Goal: Transaction & Acquisition: Book appointment/travel/reservation

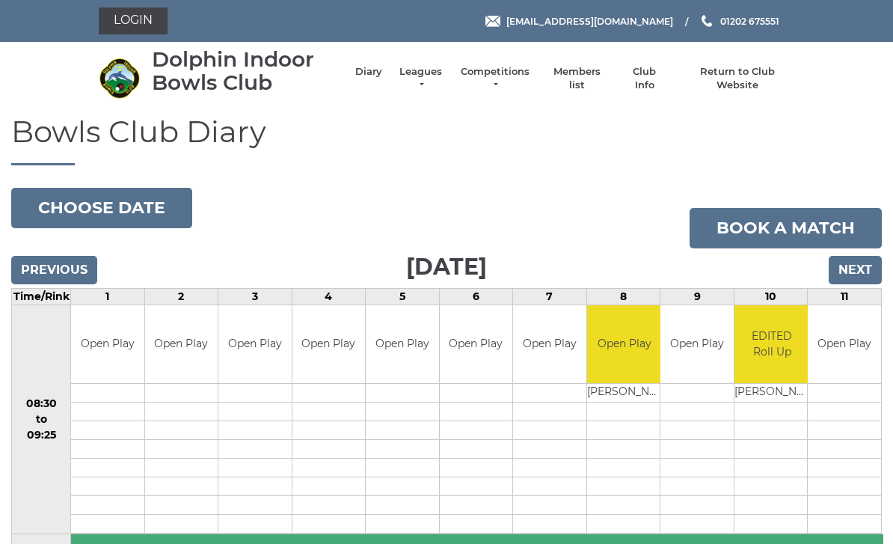
scroll to position [80, 0]
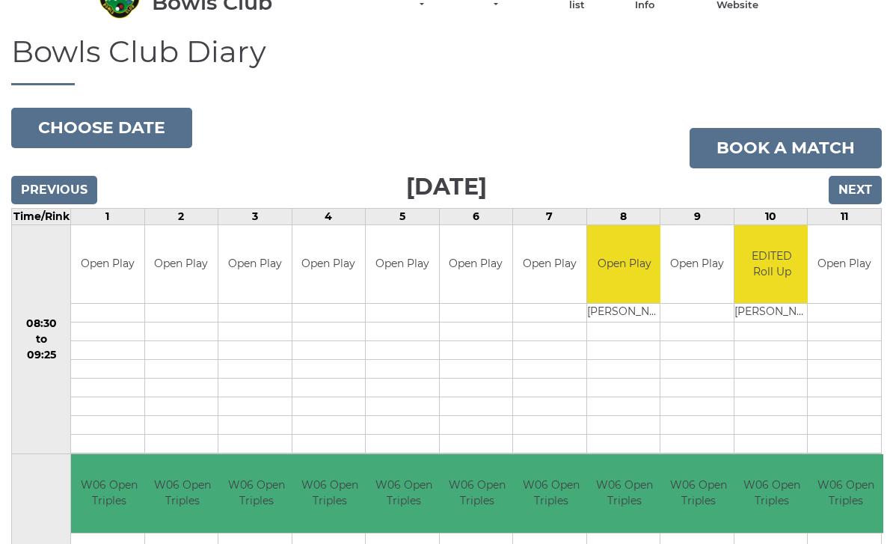
click at [855, 182] on input "Next" at bounding box center [855, 190] width 53 height 28
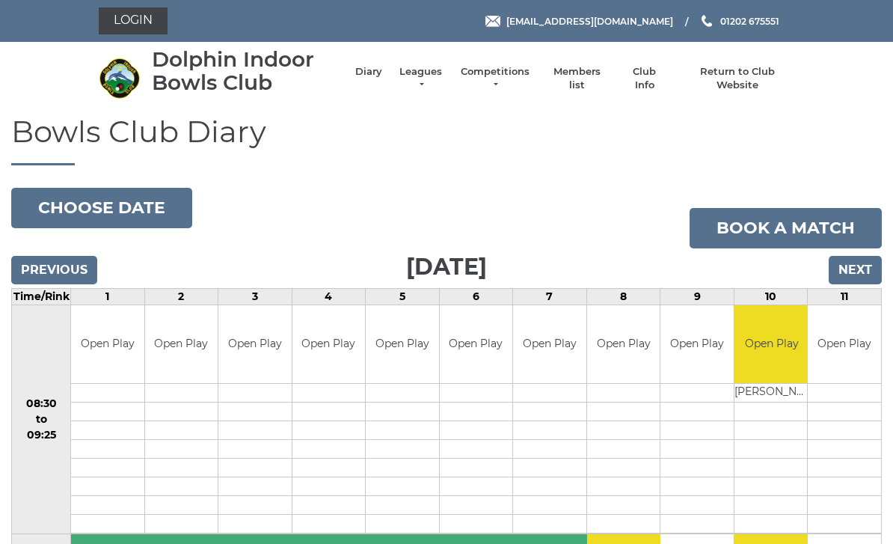
click at [860, 256] on input "Next" at bounding box center [855, 270] width 53 height 28
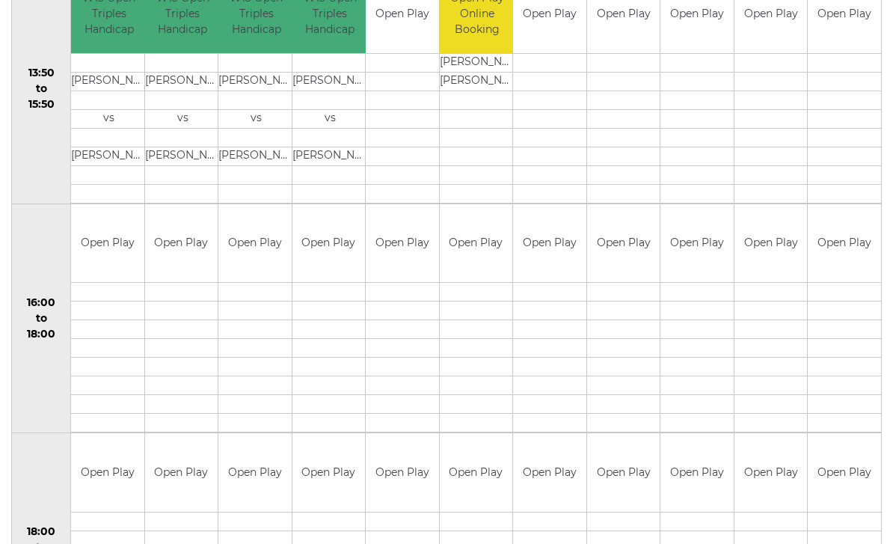
scroll to position [1020, 0]
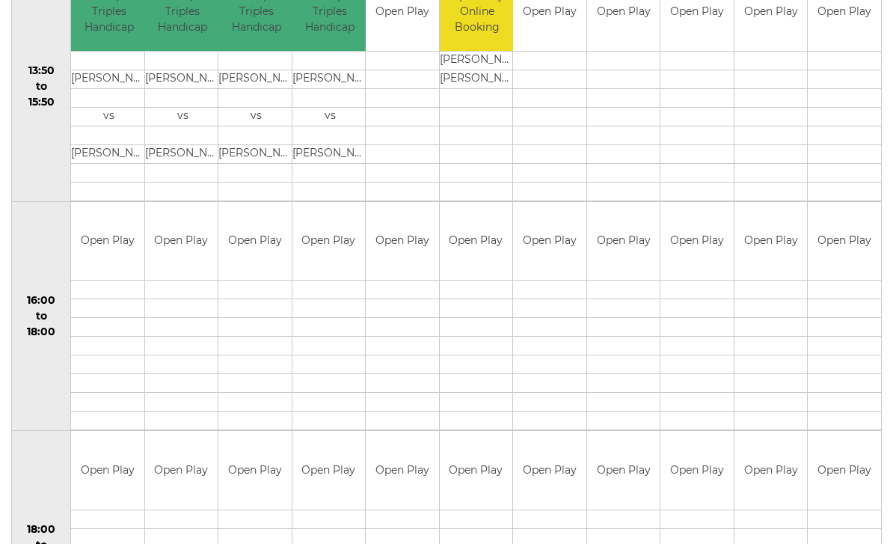
click at [773, 251] on td "Open Play" at bounding box center [771, 242] width 73 height 79
click at [758, 239] on td "Open Play" at bounding box center [771, 242] width 73 height 79
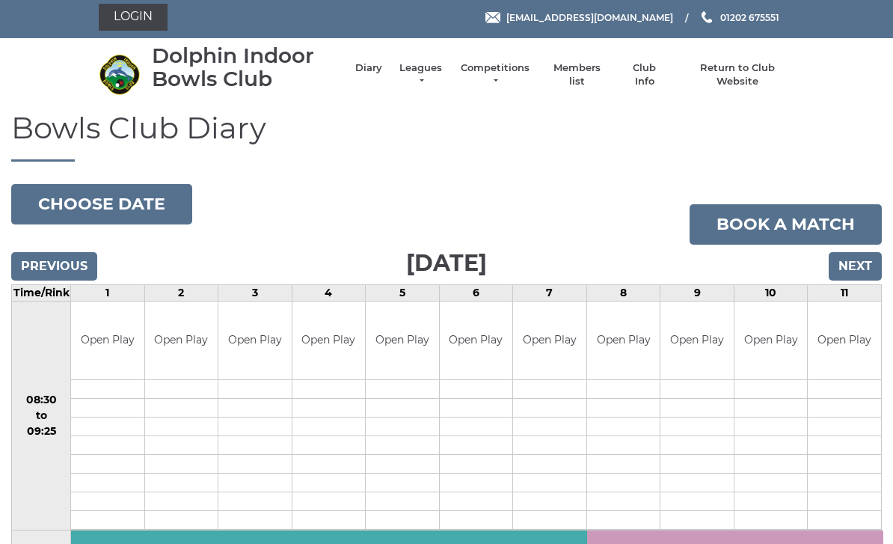
scroll to position [0, 0]
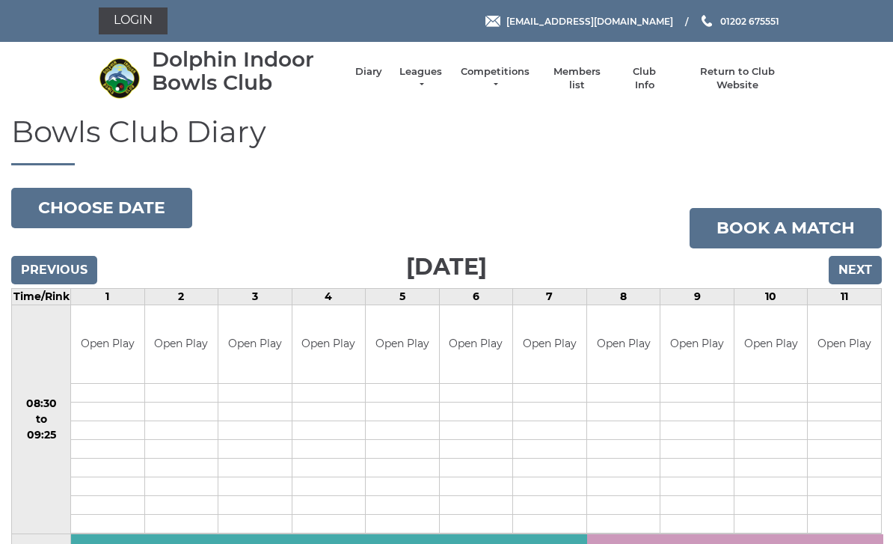
click at [793, 225] on link "Book a match" at bounding box center [786, 228] width 192 height 40
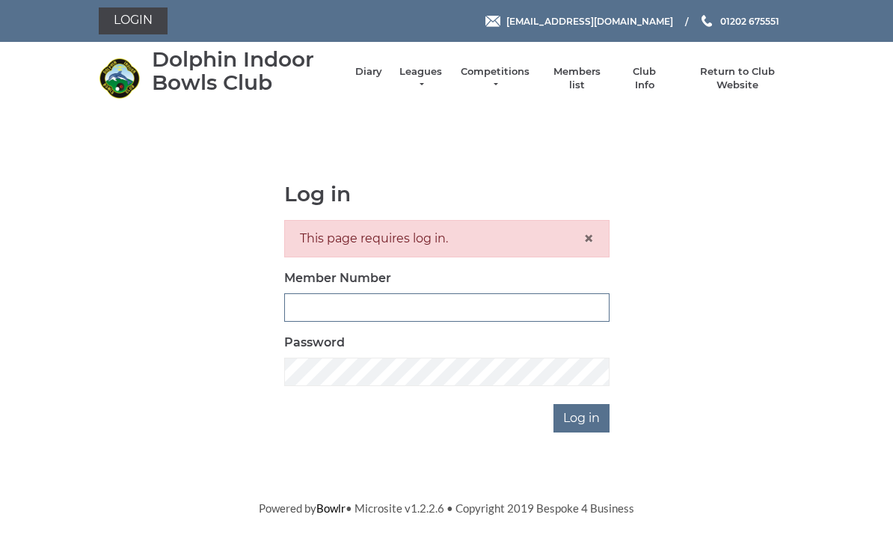
click at [380, 302] on input "Member Number" at bounding box center [446, 307] width 325 height 28
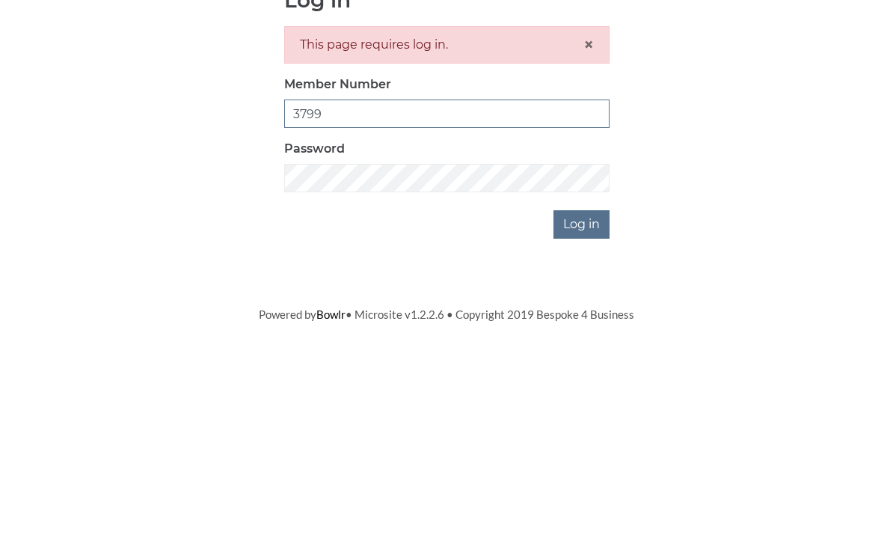
type input "3799"
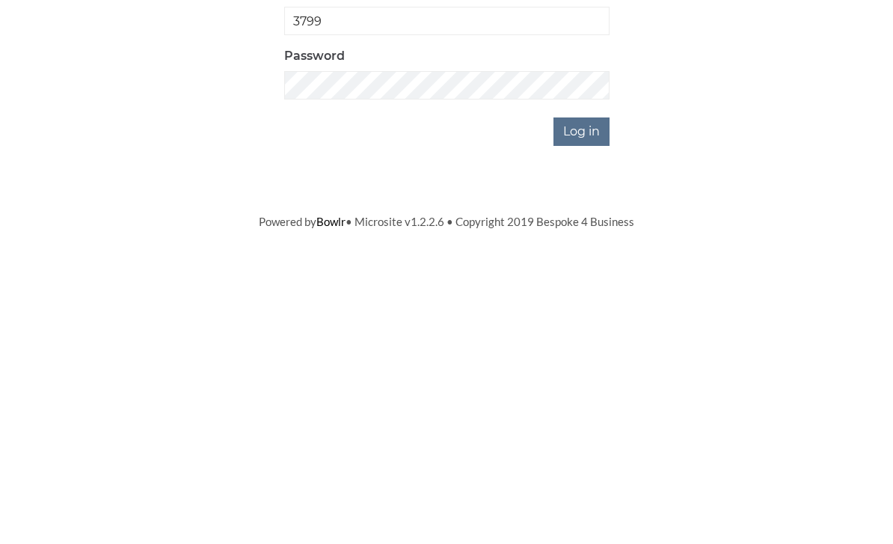
click at [583, 404] on input "Log in" at bounding box center [582, 418] width 56 height 28
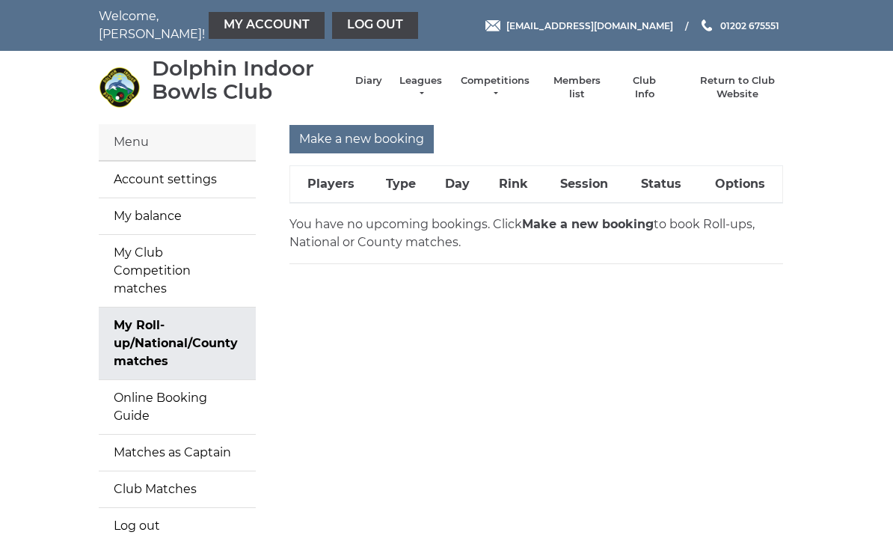
click at [358, 140] on input "Make a new booking" at bounding box center [362, 139] width 144 height 28
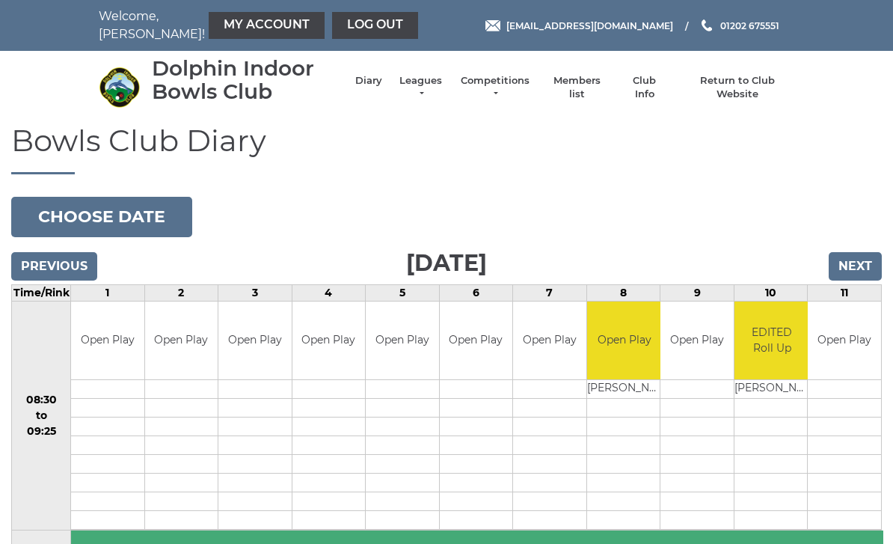
click at [858, 263] on input "Next" at bounding box center [855, 266] width 53 height 28
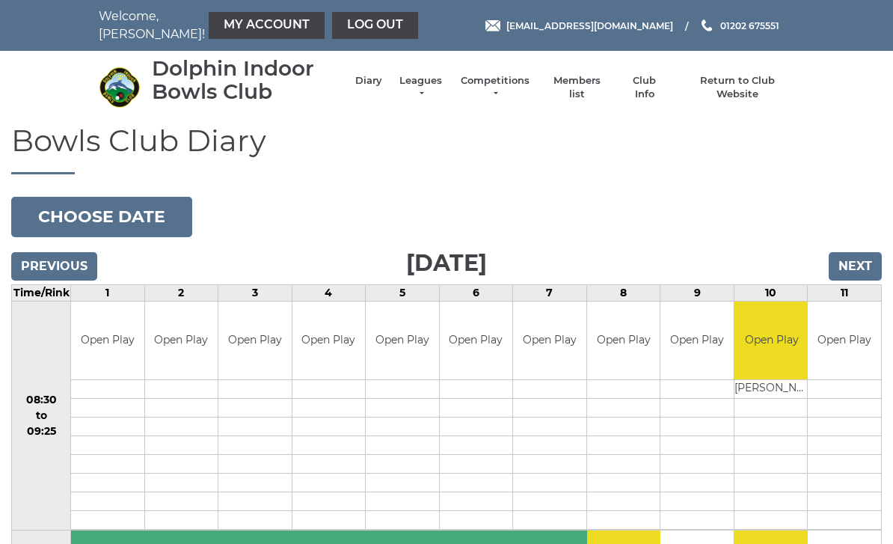
click at [852, 262] on input "Next" at bounding box center [855, 266] width 53 height 28
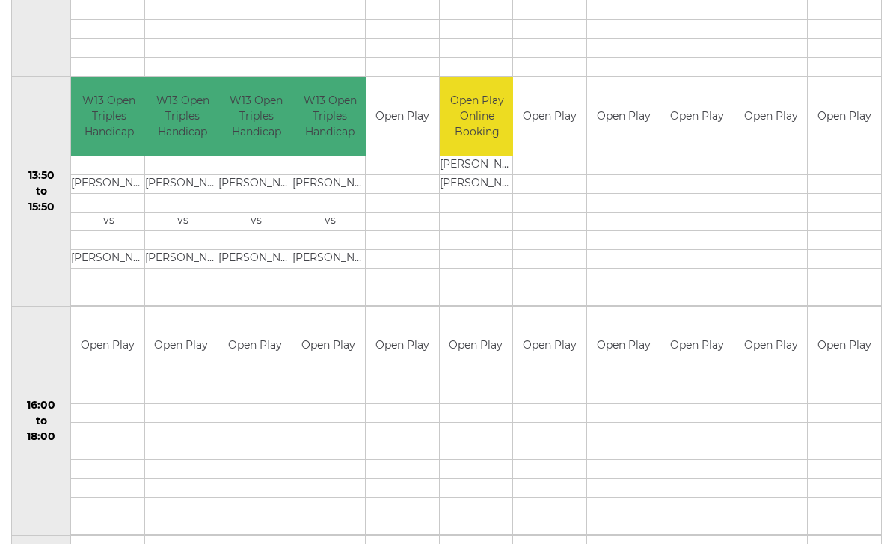
scroll to position [911, 0]
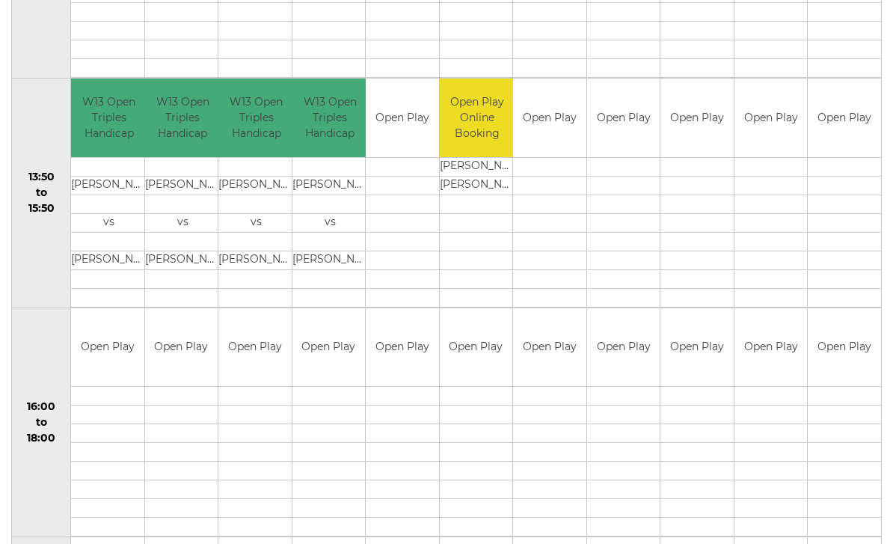
click at [0, 0] on link "Book slot" at bounding box center [0, 0] width 0 height 0
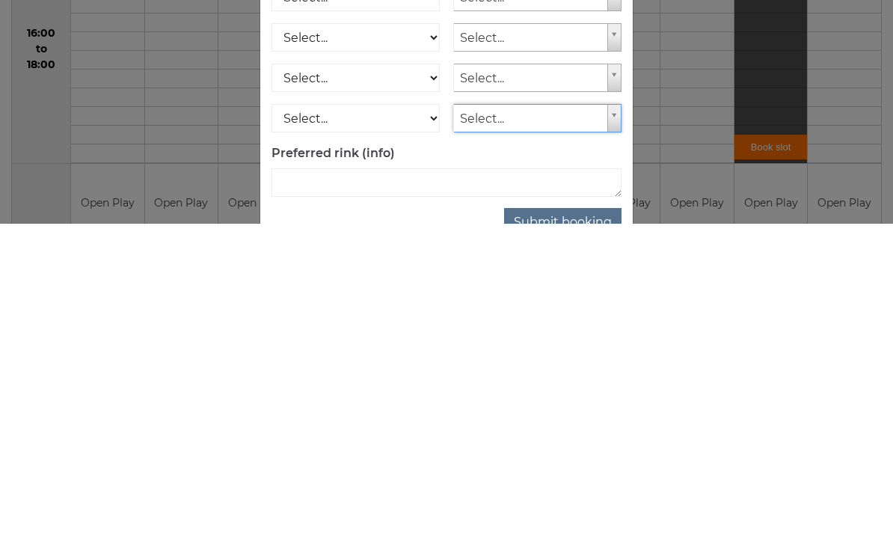
scroll to position [103, 0]
click at [574, 529] on button "Submit booking" at bounding box center [562, 543] width 117 height 28
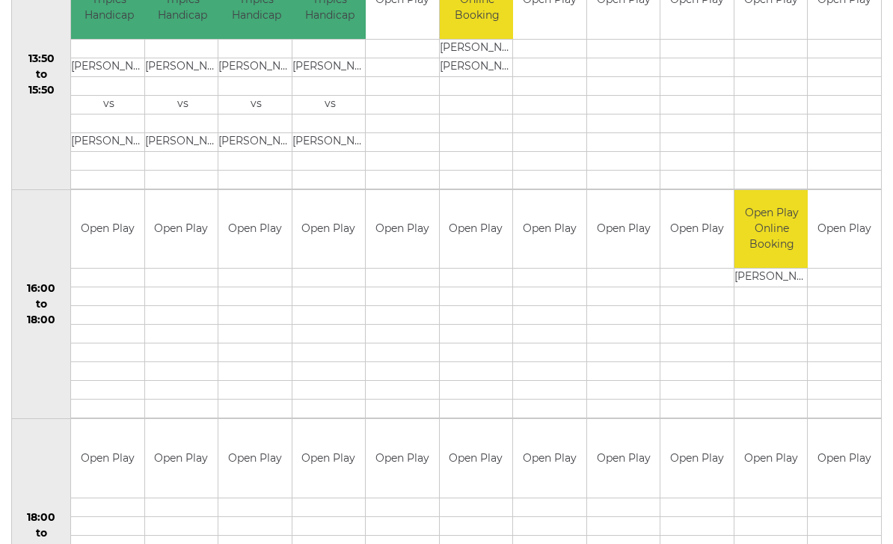
scroll to position [1041, 0]
